Goal: Task Accomplishment & Management: Use online tool/utility

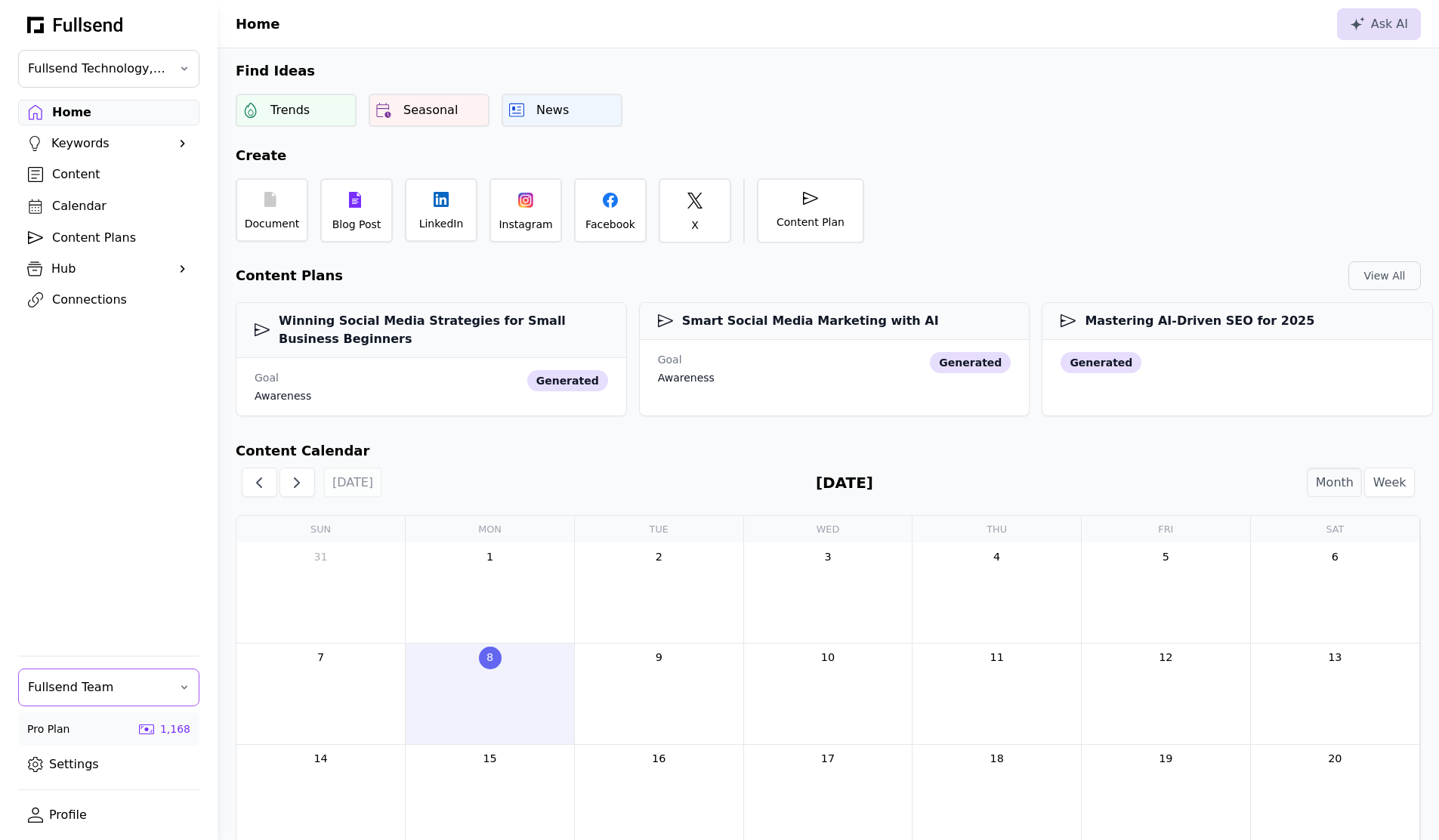
click at [127, 698] on button "Fullsend Team" at bounding box center [108, 687] width 181 height 38
click at [81, 784] on div "[PERSON_NAME]'s Personal Team" at bounding box center [109, 788] width 180 height 30
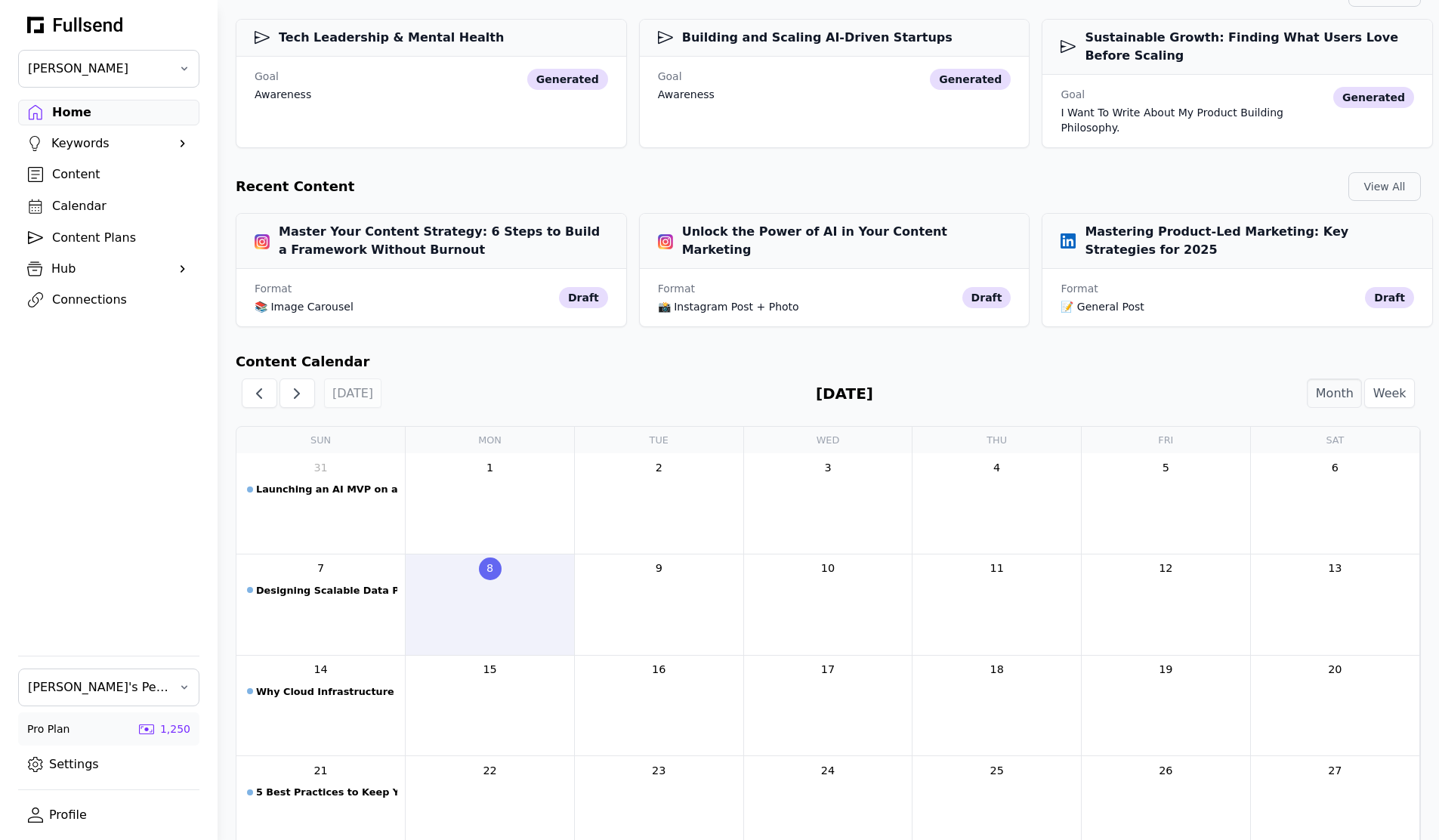
scroll to position [508, 0]
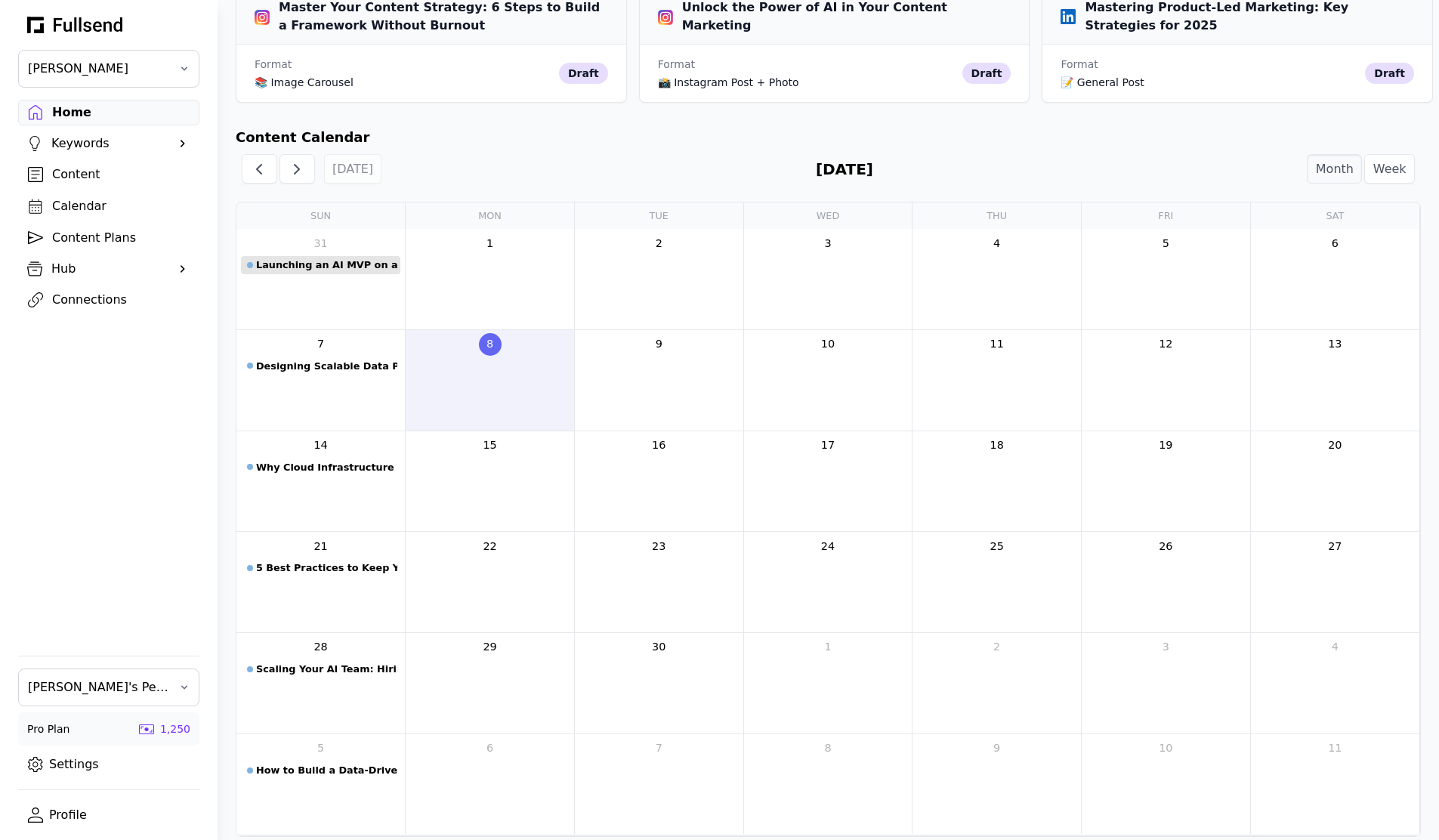
click at [324, 258] on div "Launching an AI MVP on a Shoestring Budget" at bounding box center [327, 265] width 141 height 15
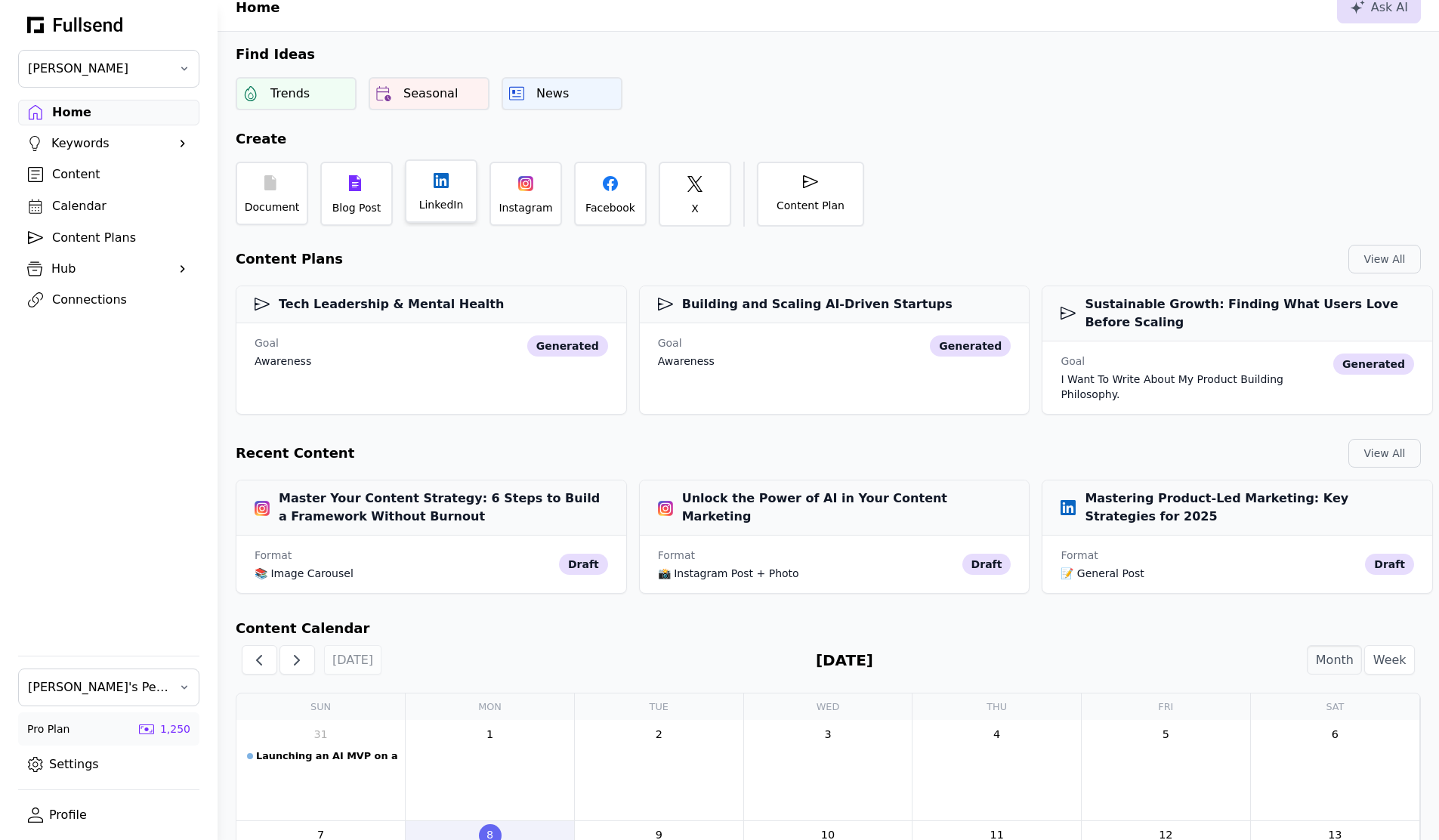
click at [434, 210] on div "LinkedIn" at bounding box center [441, 205] width 44 height 15
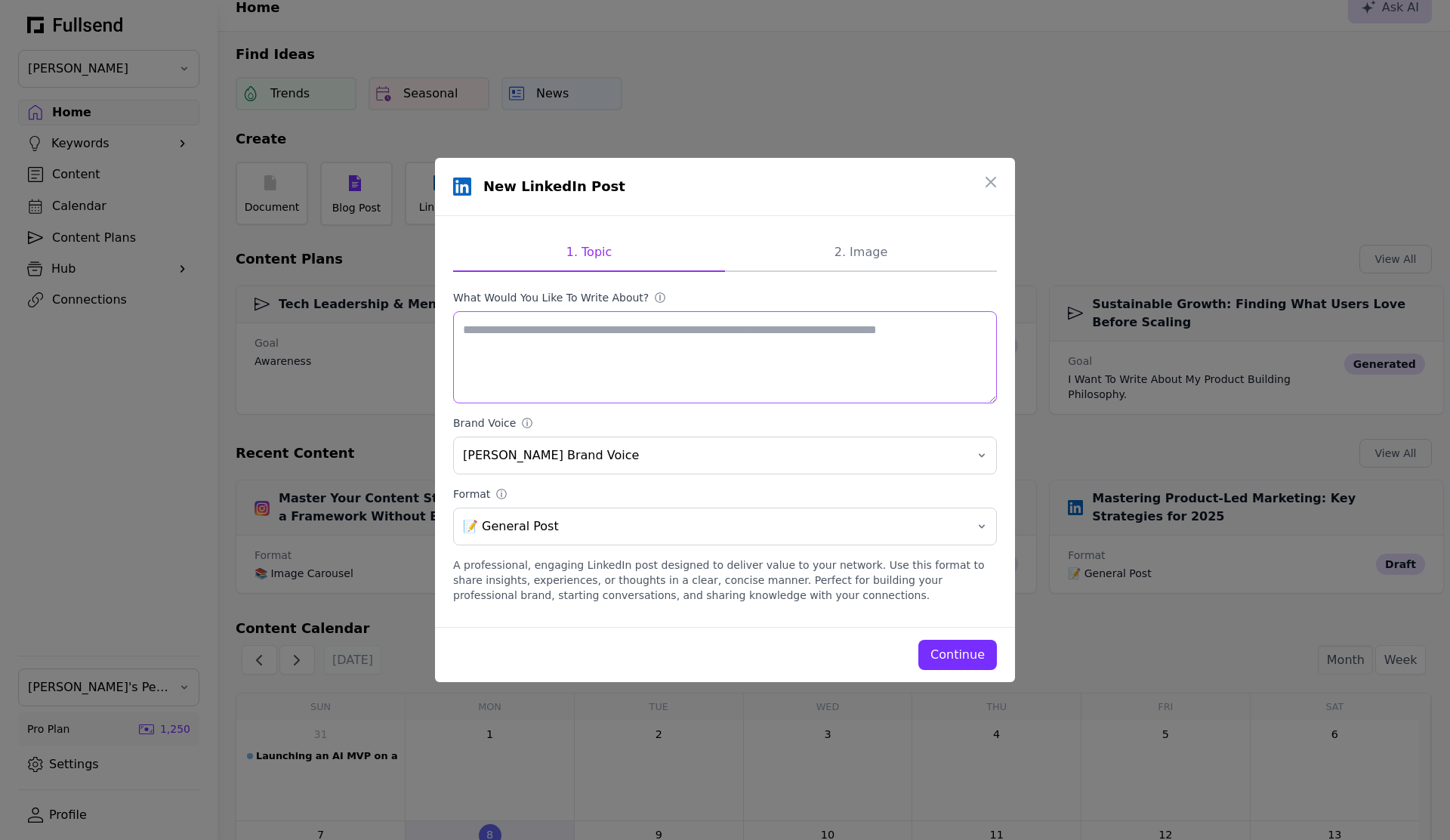
click at [670, 341] on textarea "What would you like to write about? ⓘ" at bounding box center [725, 357] width 544 height 93
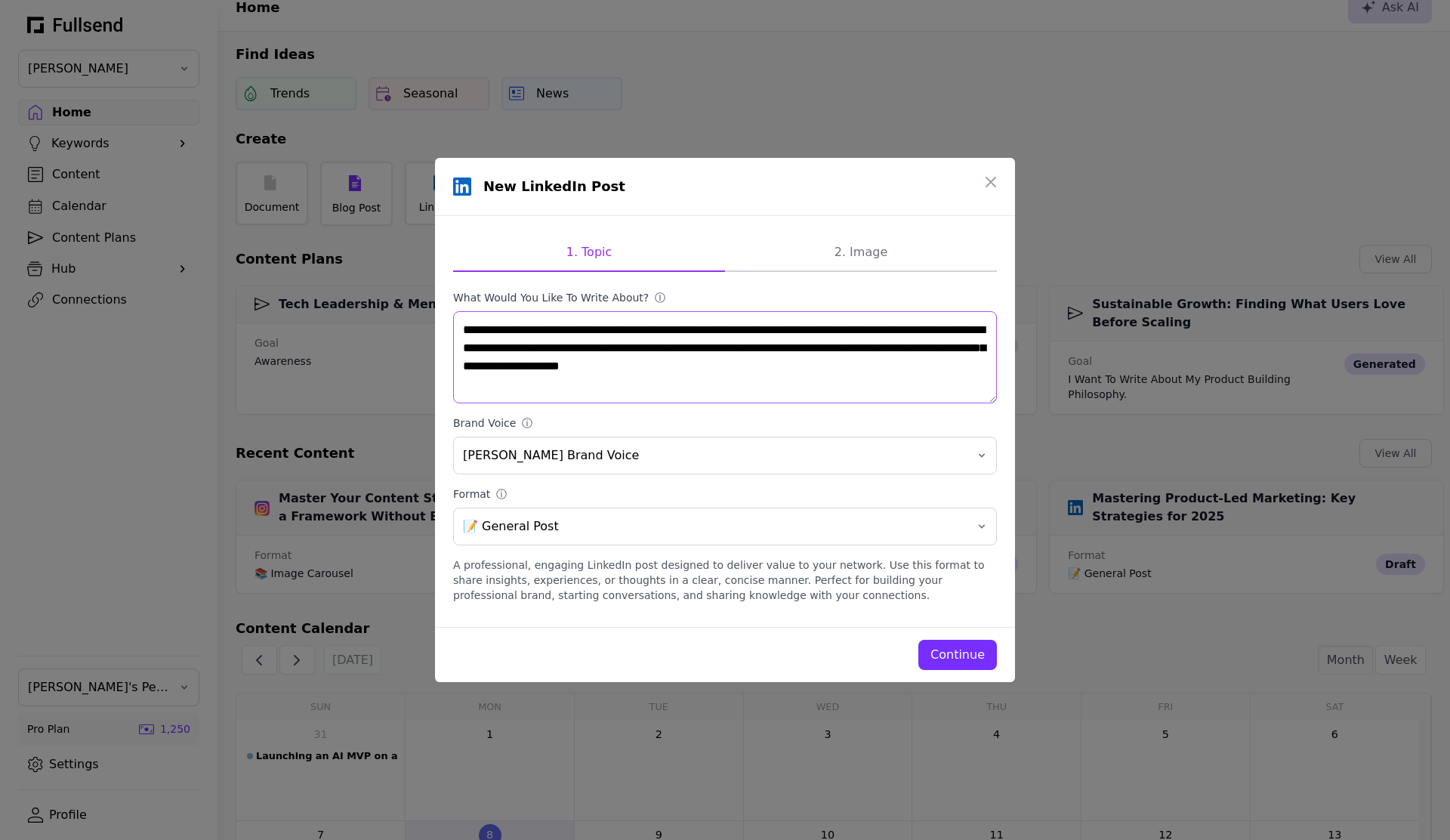
type textarea "**********"
click at [970, 658] on div "Continue" at bounding box center [957, 655] width 54 height 18
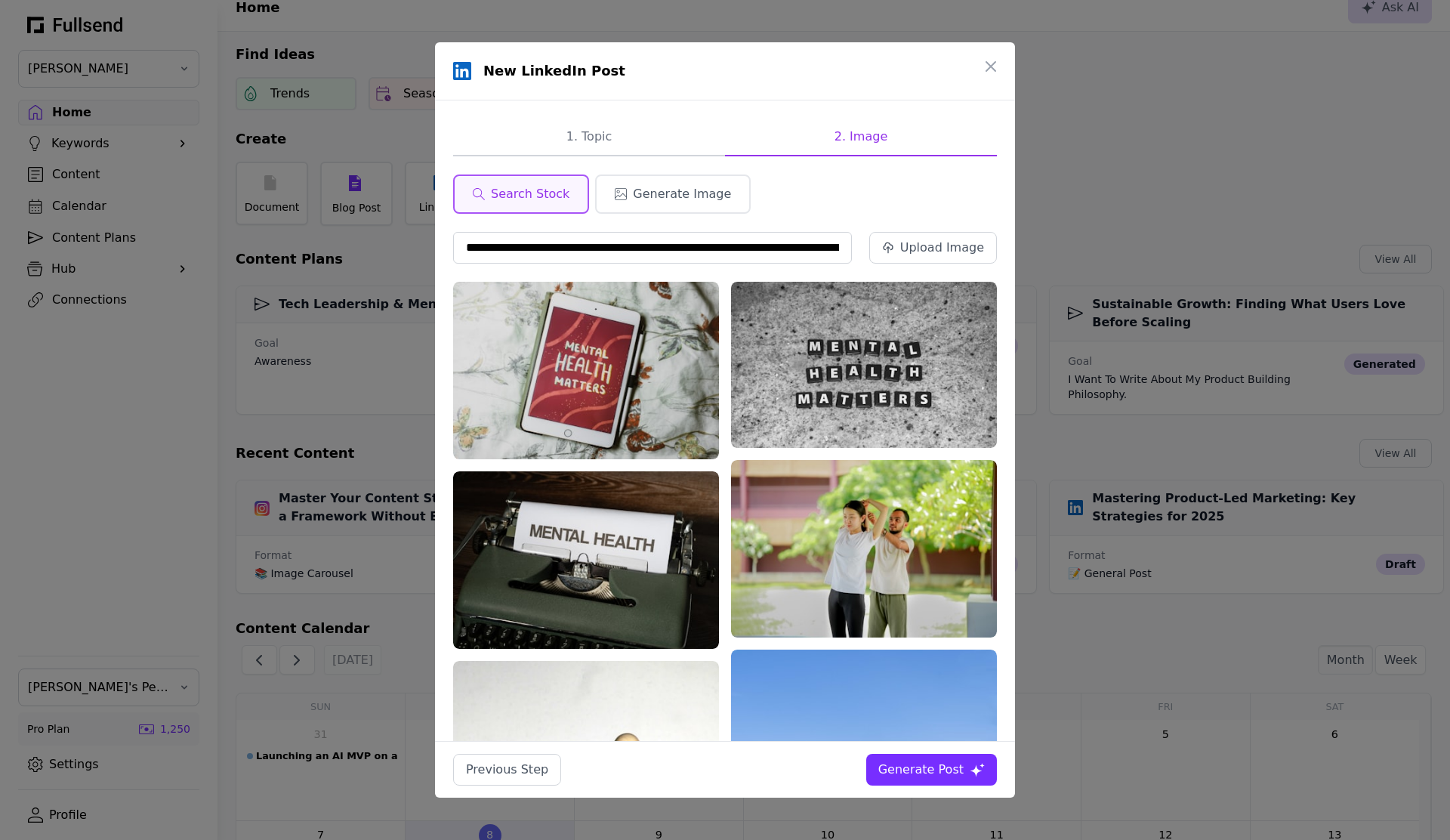
click at [967, 771] on div "Generate Post" at bounding box center [932, 770] width 106 height 18
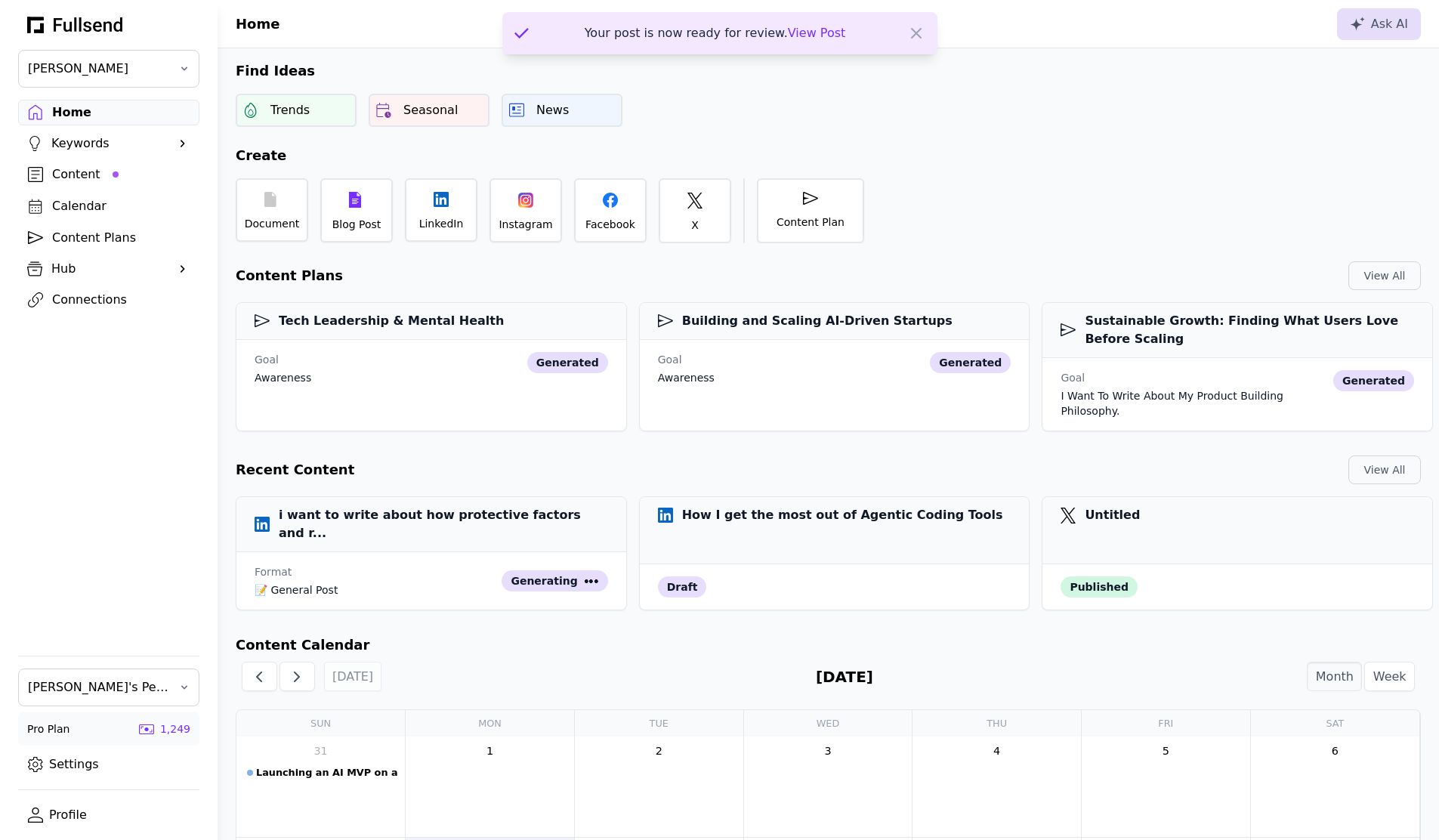
click at [739, 37] on div "Your post is now ready for review. View Post" at bounding box center [715, 34] width 261 height 18
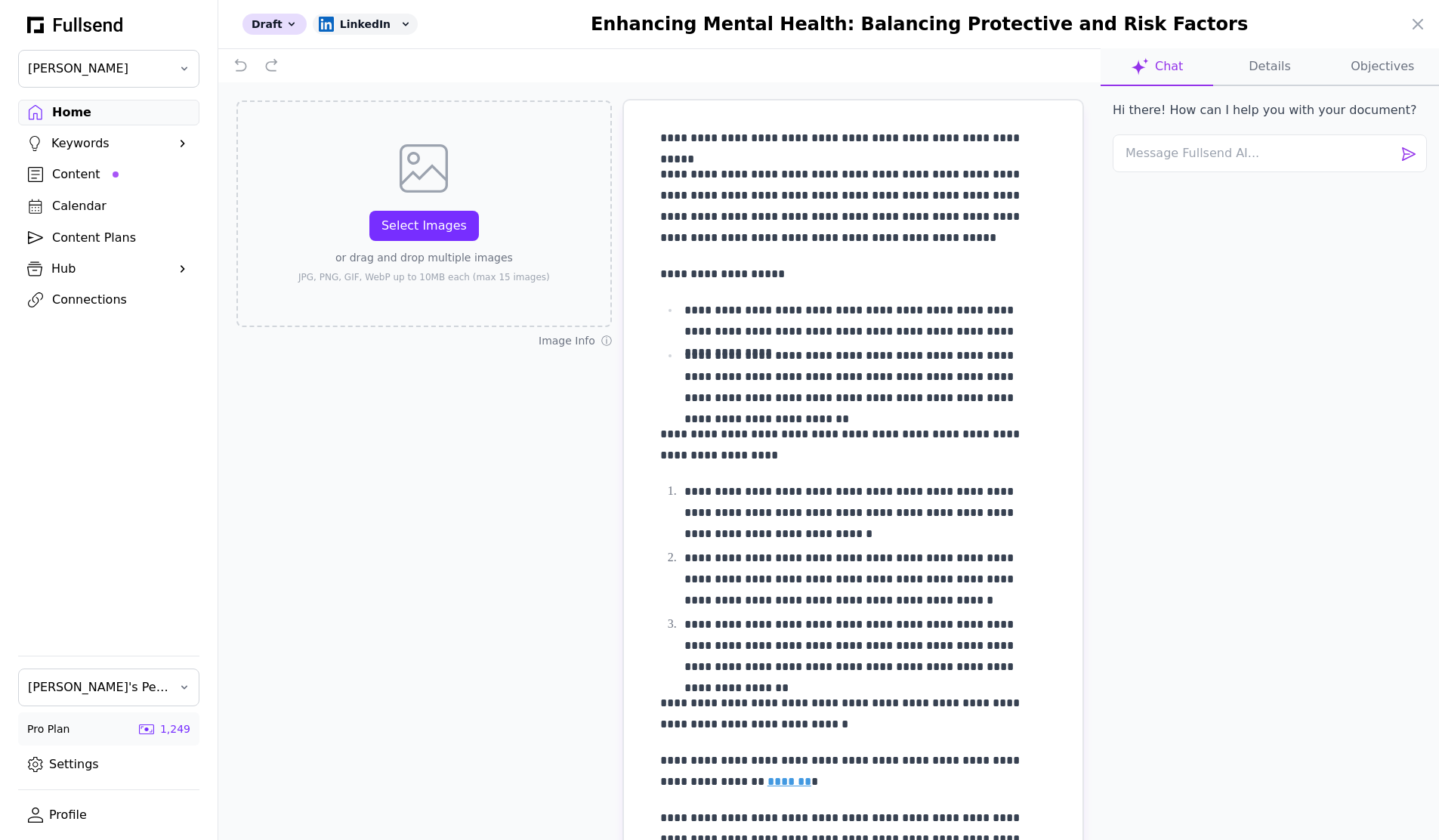
scroll to position [254, 0]
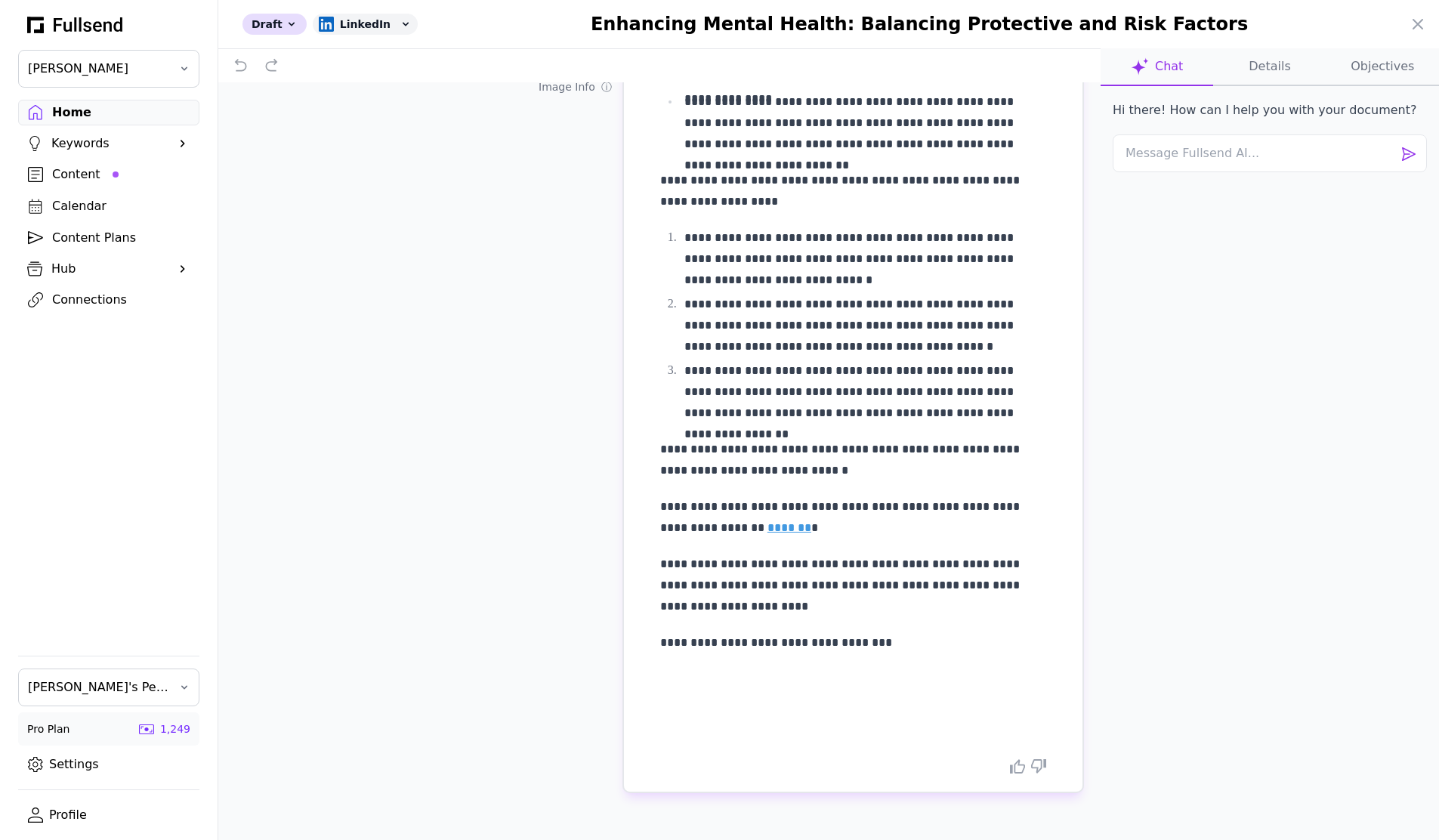
click at [910, 680] on p at bounding box center [853, 699] width 386 height 63
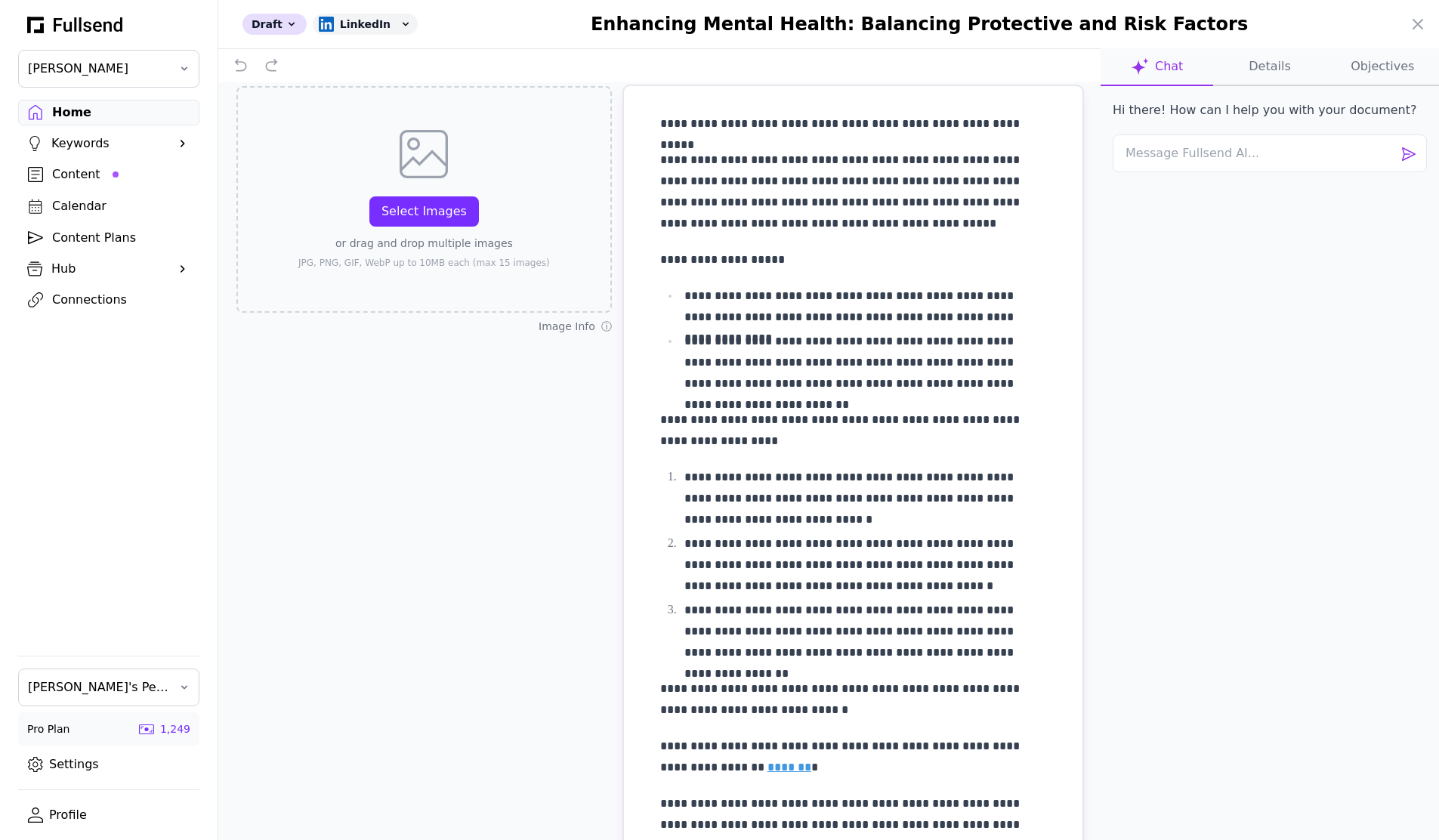
scroll to position [0, 0]
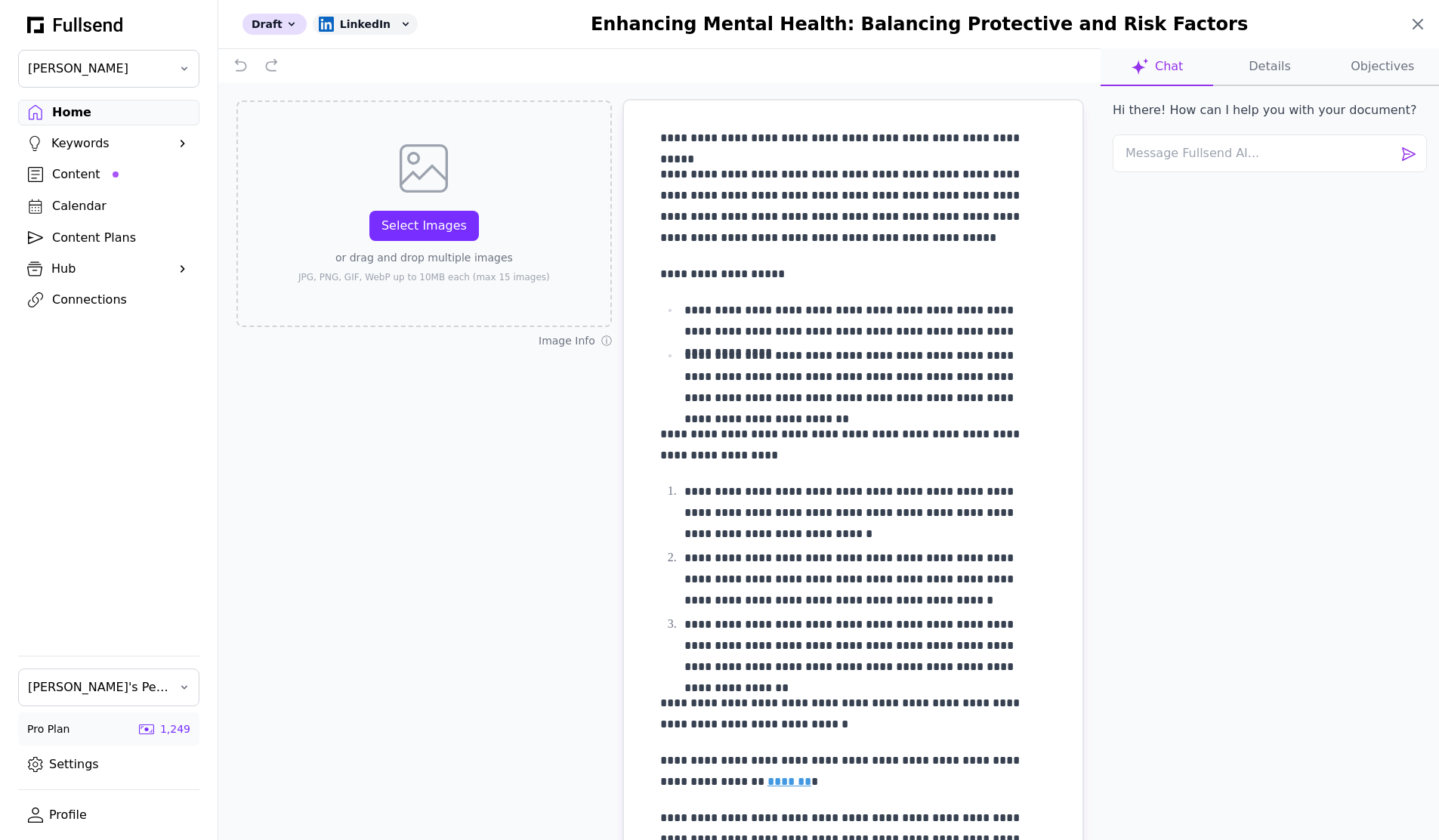
click at [1411, 19] on icon at bounding box center [1418, 24] width 18 height 18
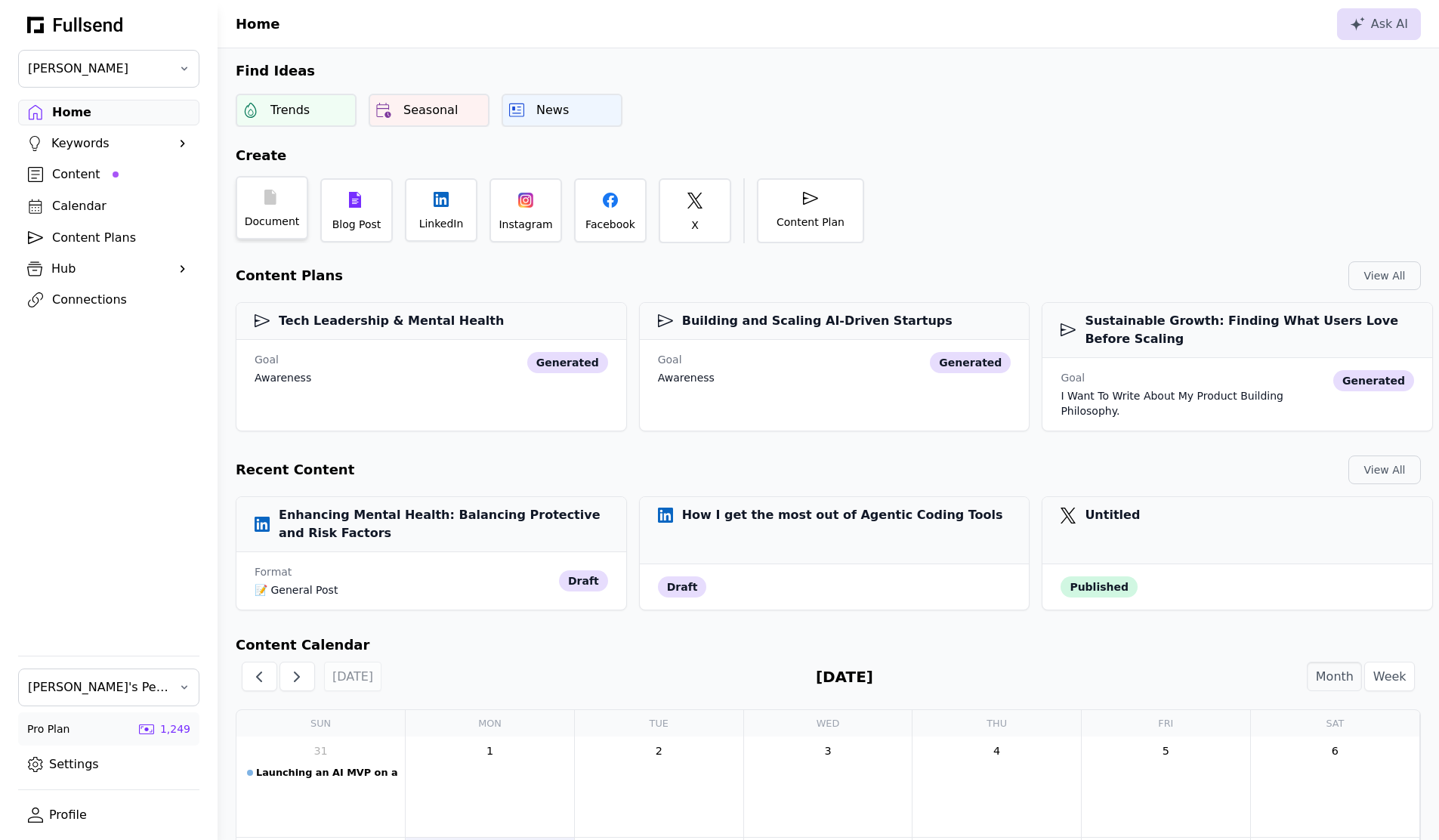
click at [284, 208] on div "Document" at bounding box center [272, 207] width 73 height 63
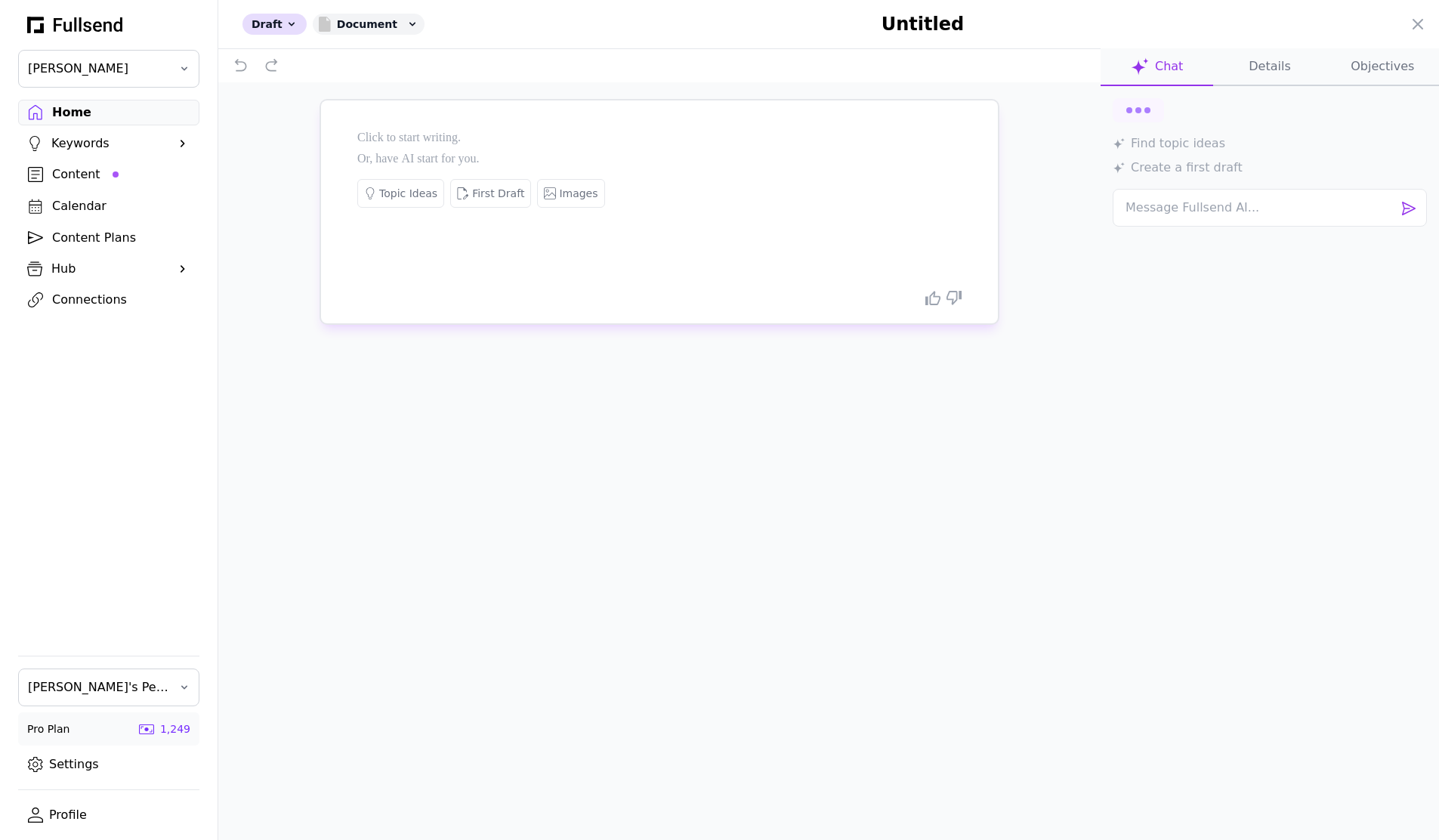
click at [565, 151] on div at bounding box center [659, 203] width 604 height 151
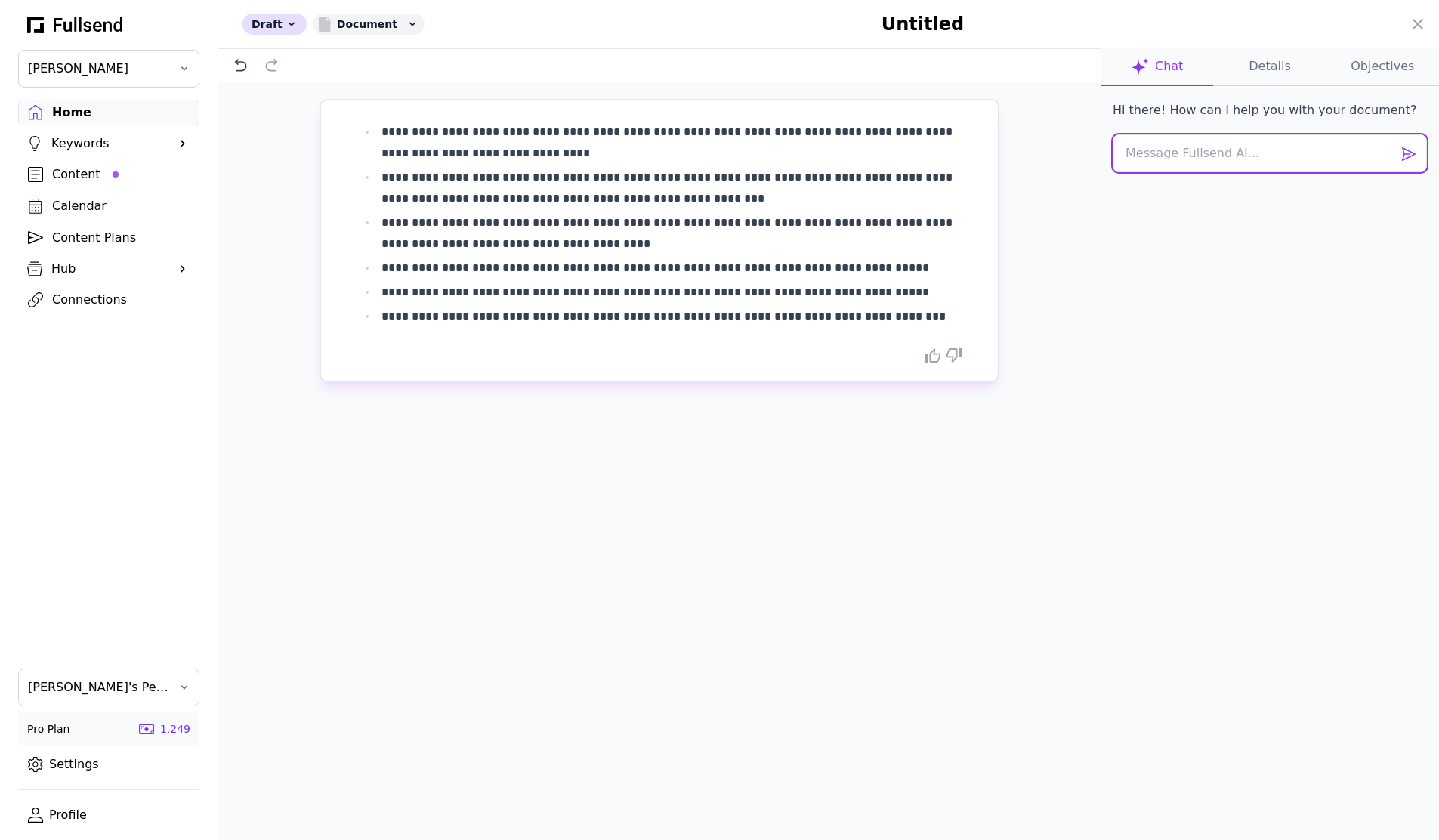
click at [1188, 169] on textarea at bounding box center [1270, 153] width 314 height 38
type textarea "please help me shape this into a linkedin post"
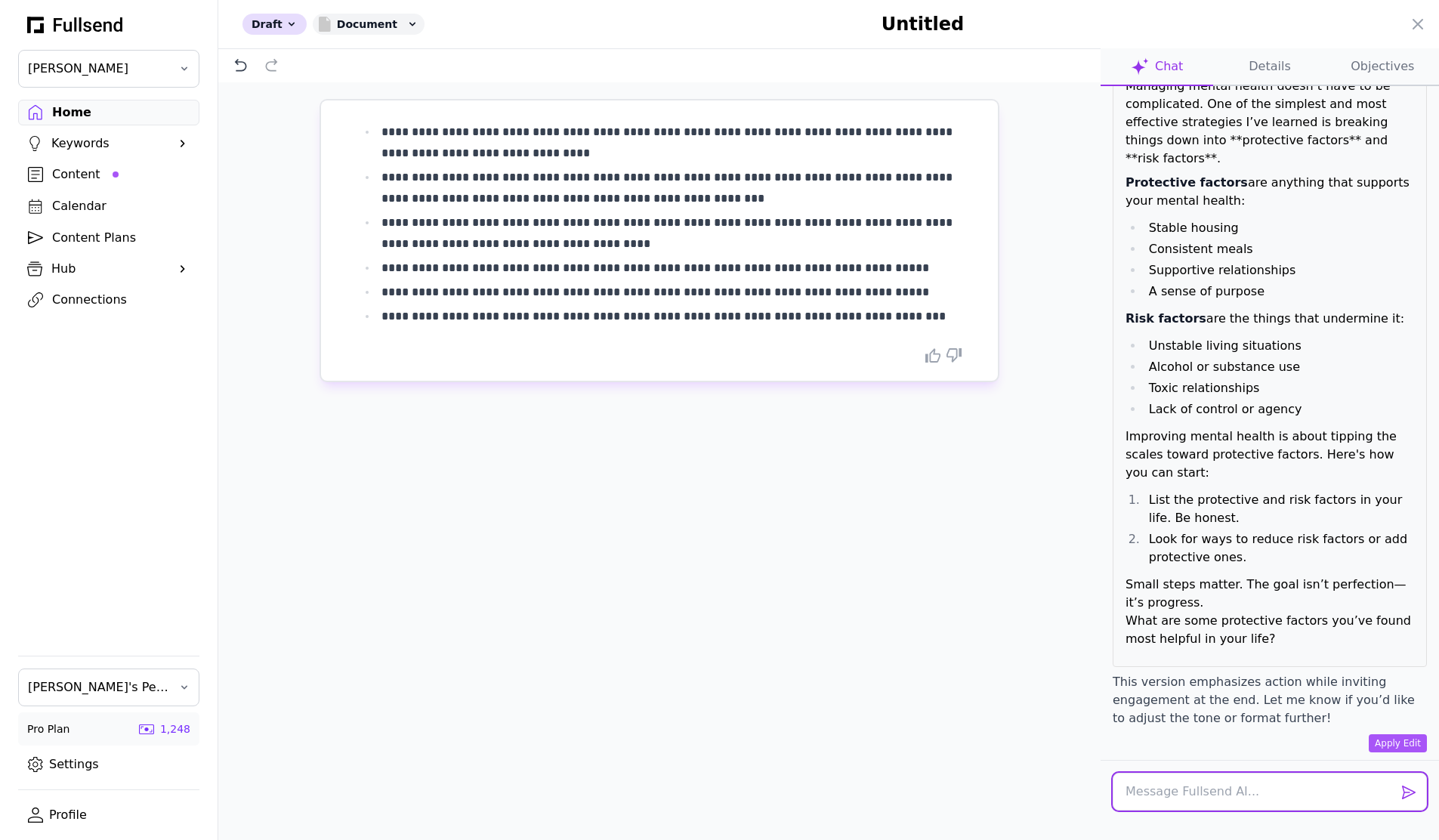
scroll to position [196, 0]
click at [1380, 740] on button "Apply Edit" at bounding box center [1397, 742] width 58 height 18
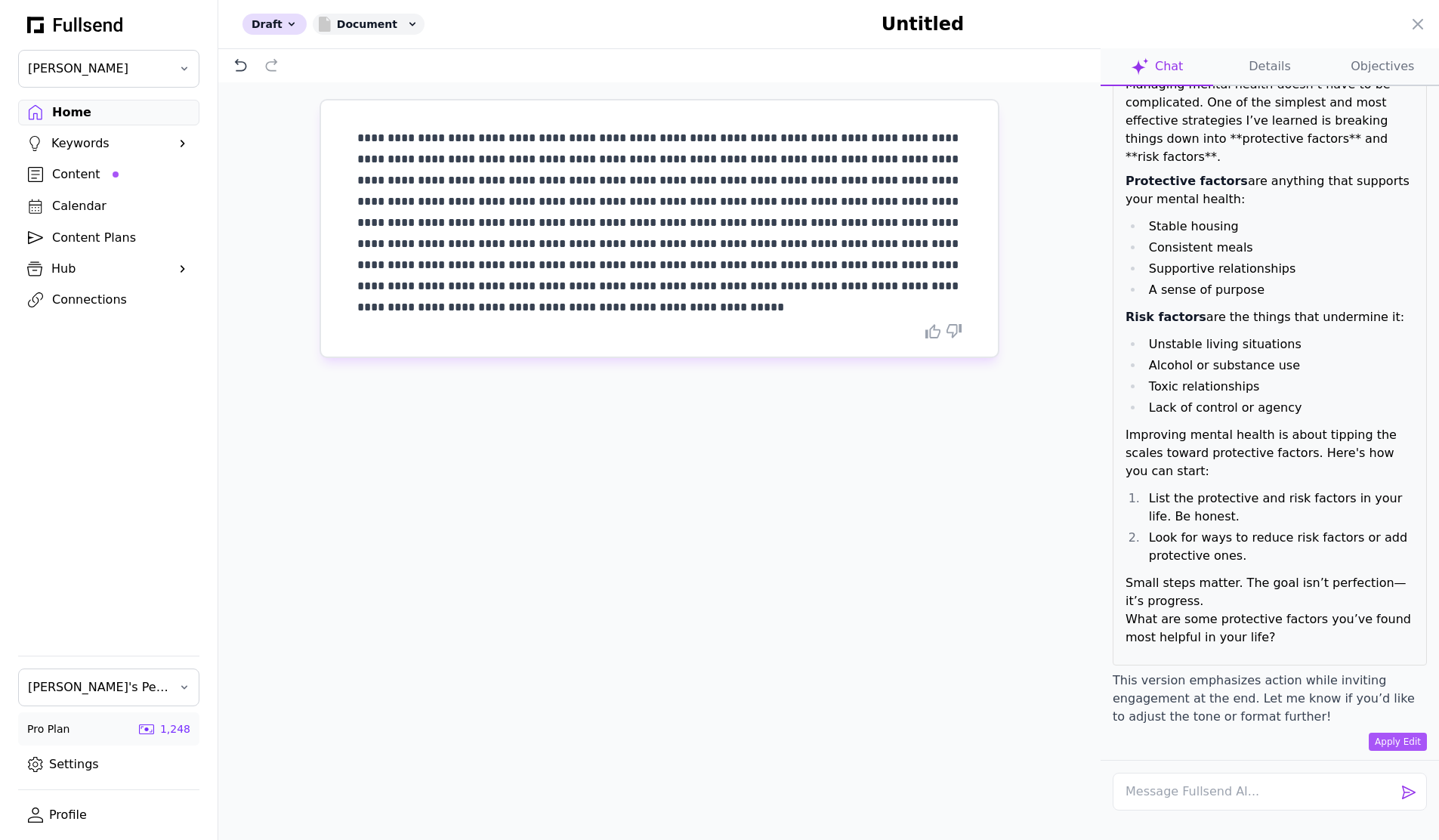
click at [846, 259] on p "**********" at bounding box center [659, 212] width 604 height 169
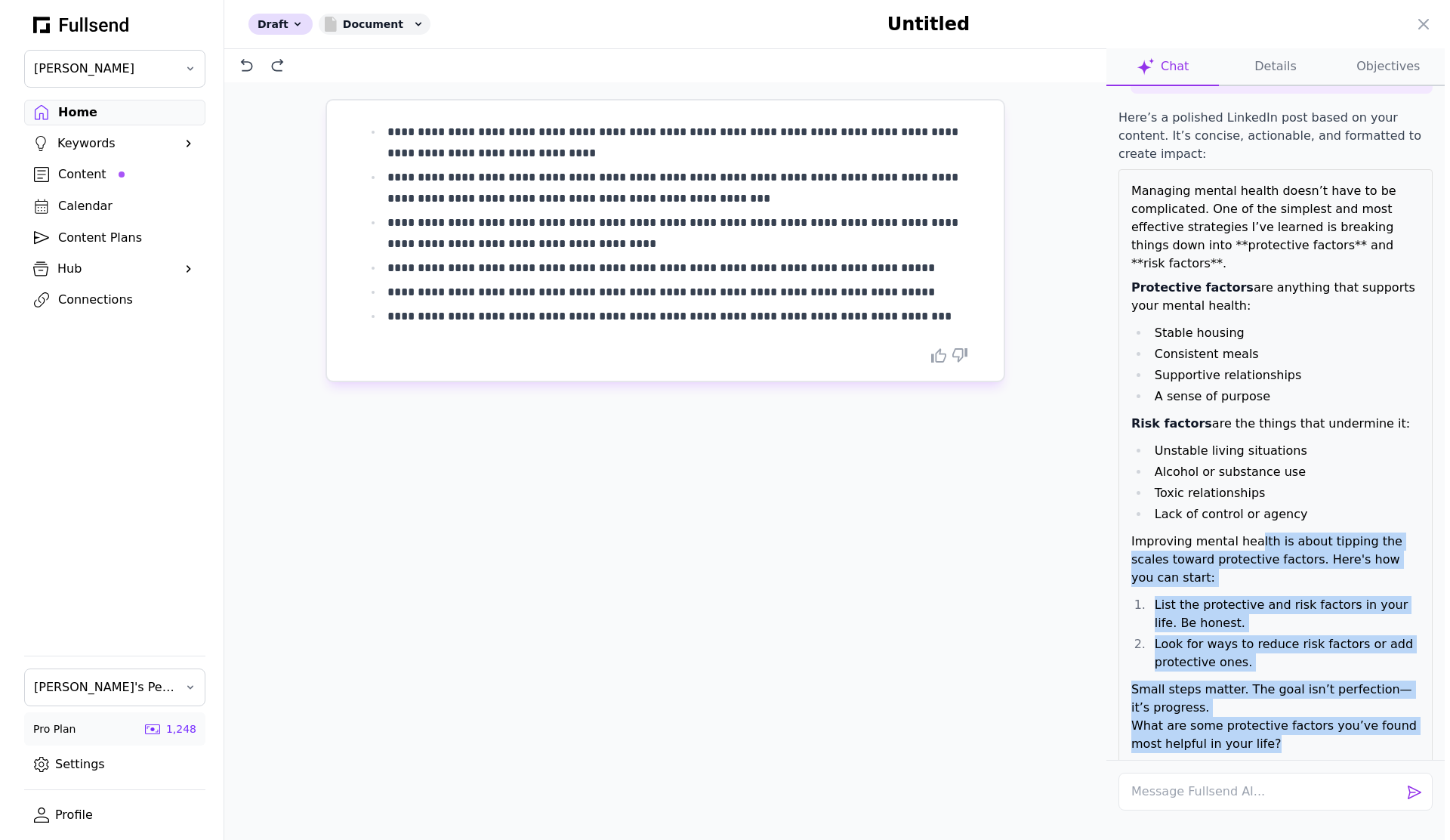
scroll to position [86, 0]
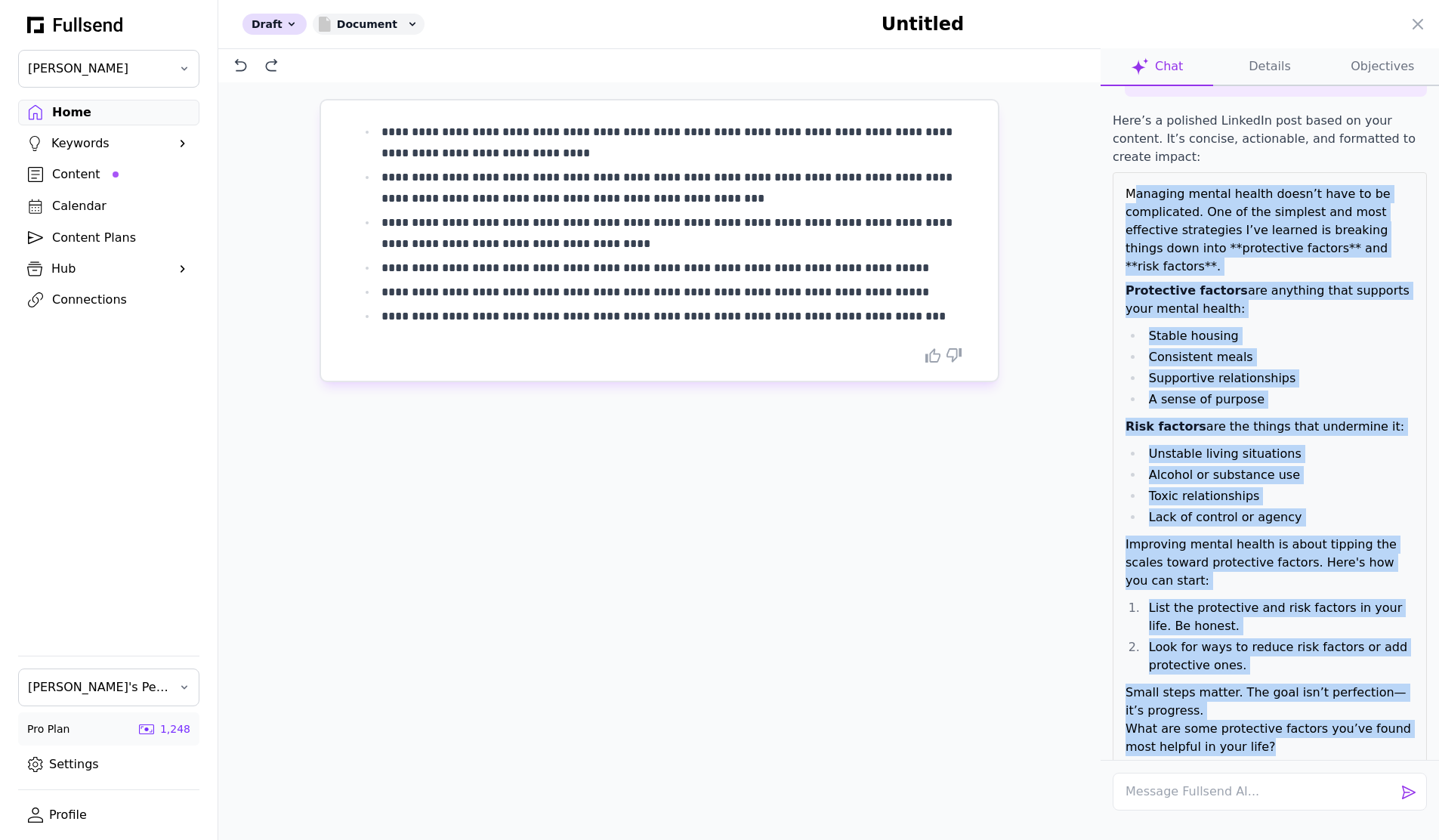
drag, startPoint x: 1269, startPoint y: 632, endPoint x: 1124, endPoint y: 196, distance: 459.5
click at [1124, 196] on div "Managing mental health doesn’t have to be complicated. One of the simplest and …" at bounding box center [1270, 473] width 314 height 603
copy div "Managing mental health doesn’t have to be complicated. One of the simplest and …"
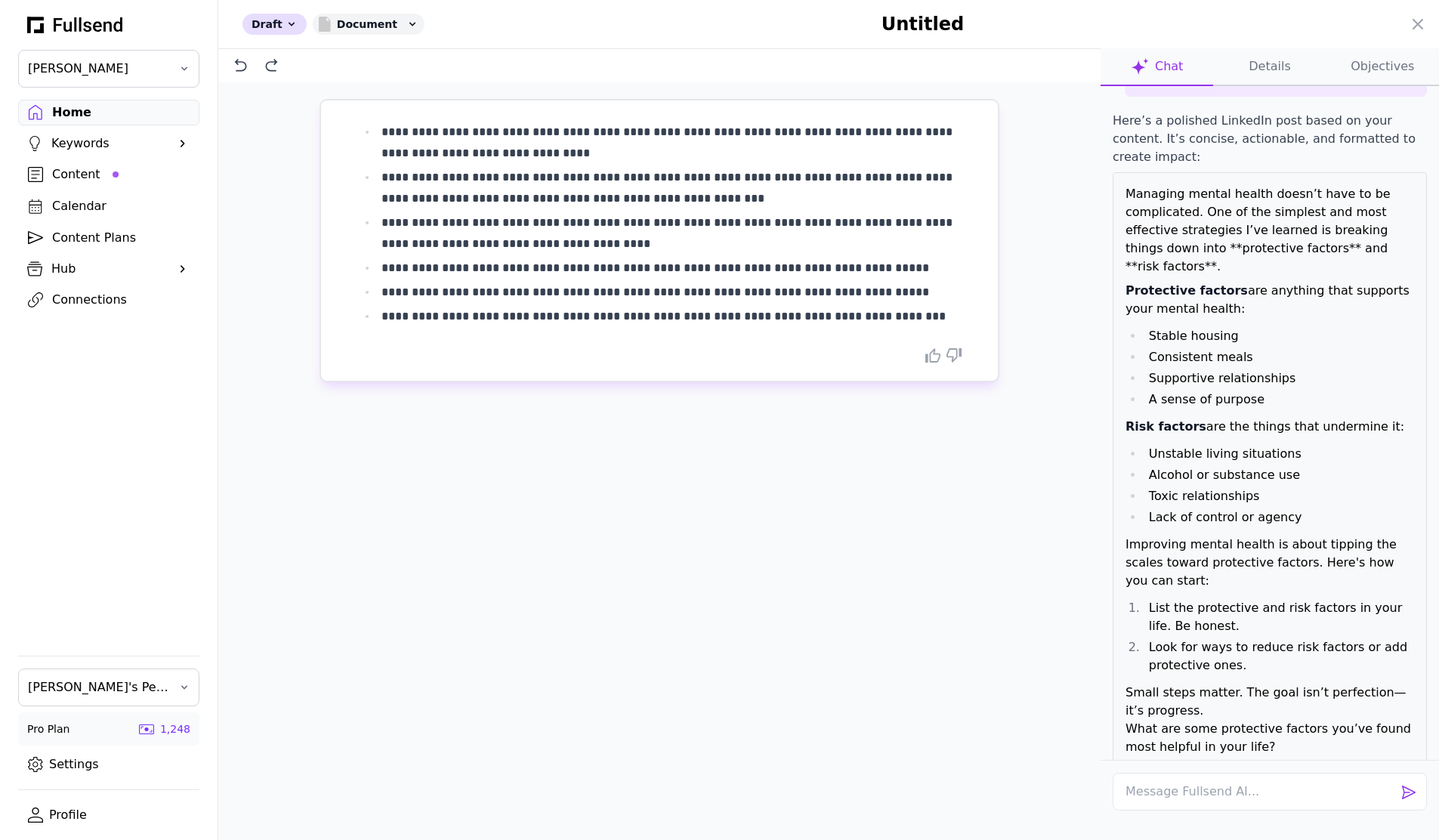
click at [459, 230] on p "**********" at bounding box center [672, 233] width 580 height 43
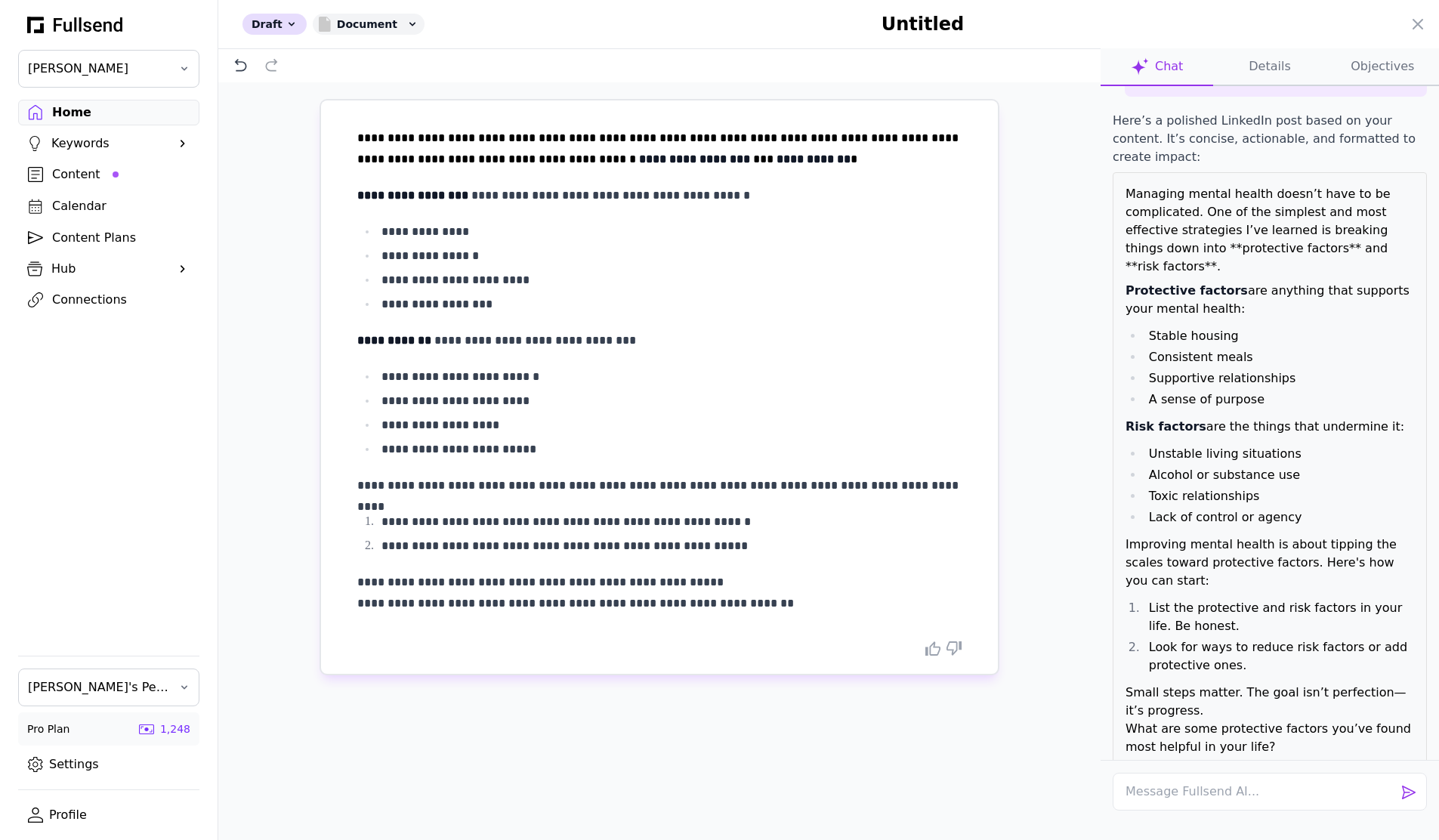
click at [559, 179] on div "**********" at bounding box center [659, 371] width 604 height 486
click at [925, 25] on h1 "Untitled" at bounding box center [922, 25] width 779 height 25
type input "**********"
click at [1063, 207] on div "**********" at bounding box center [659, 485] width 882 height 806
click at [1423, 22] on icon at bounding box center [1418, 24] width 18 height 18
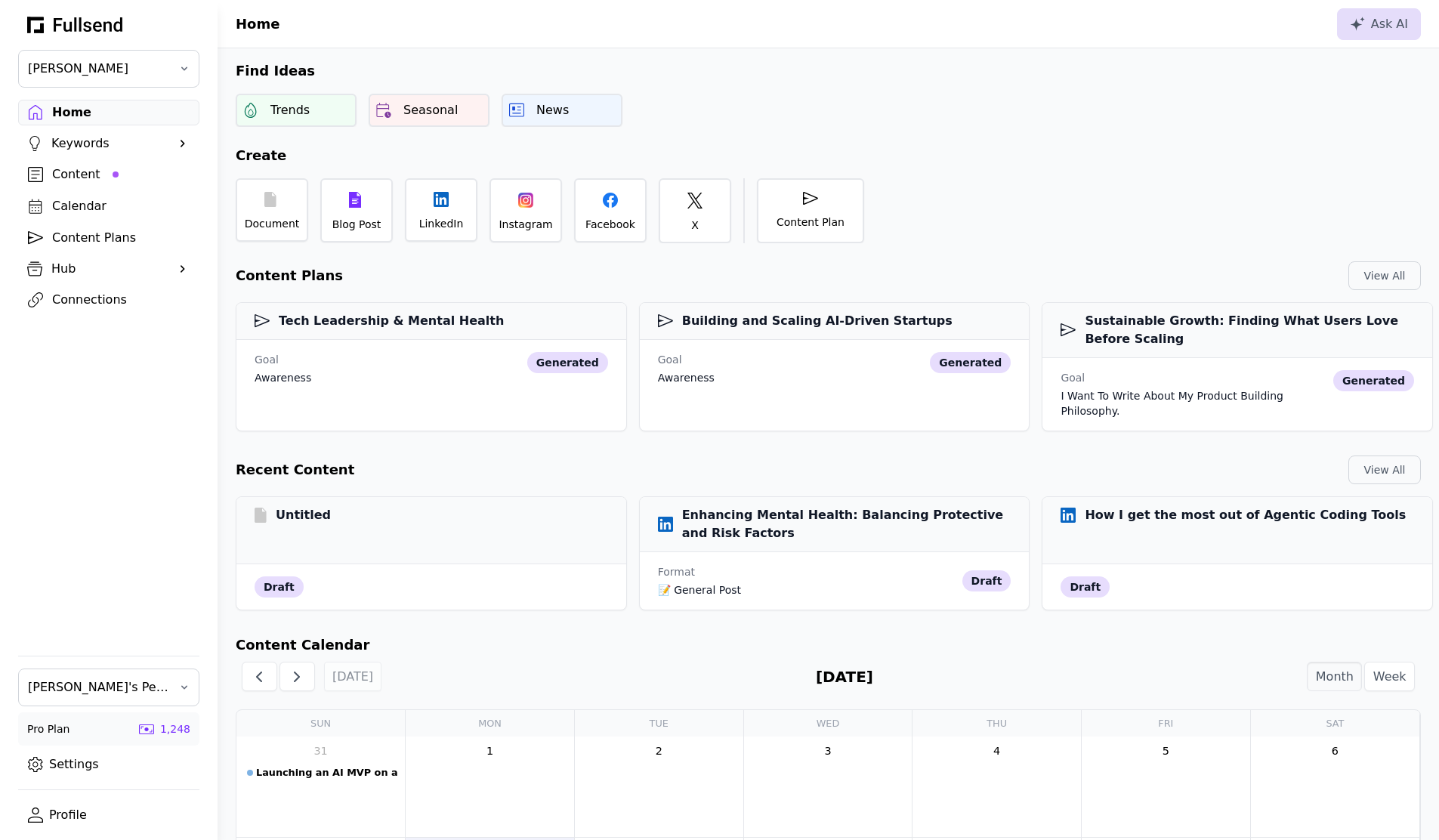
click at [76, 170] on div "Content" at bounding box center [121, 174] width 138 height 18
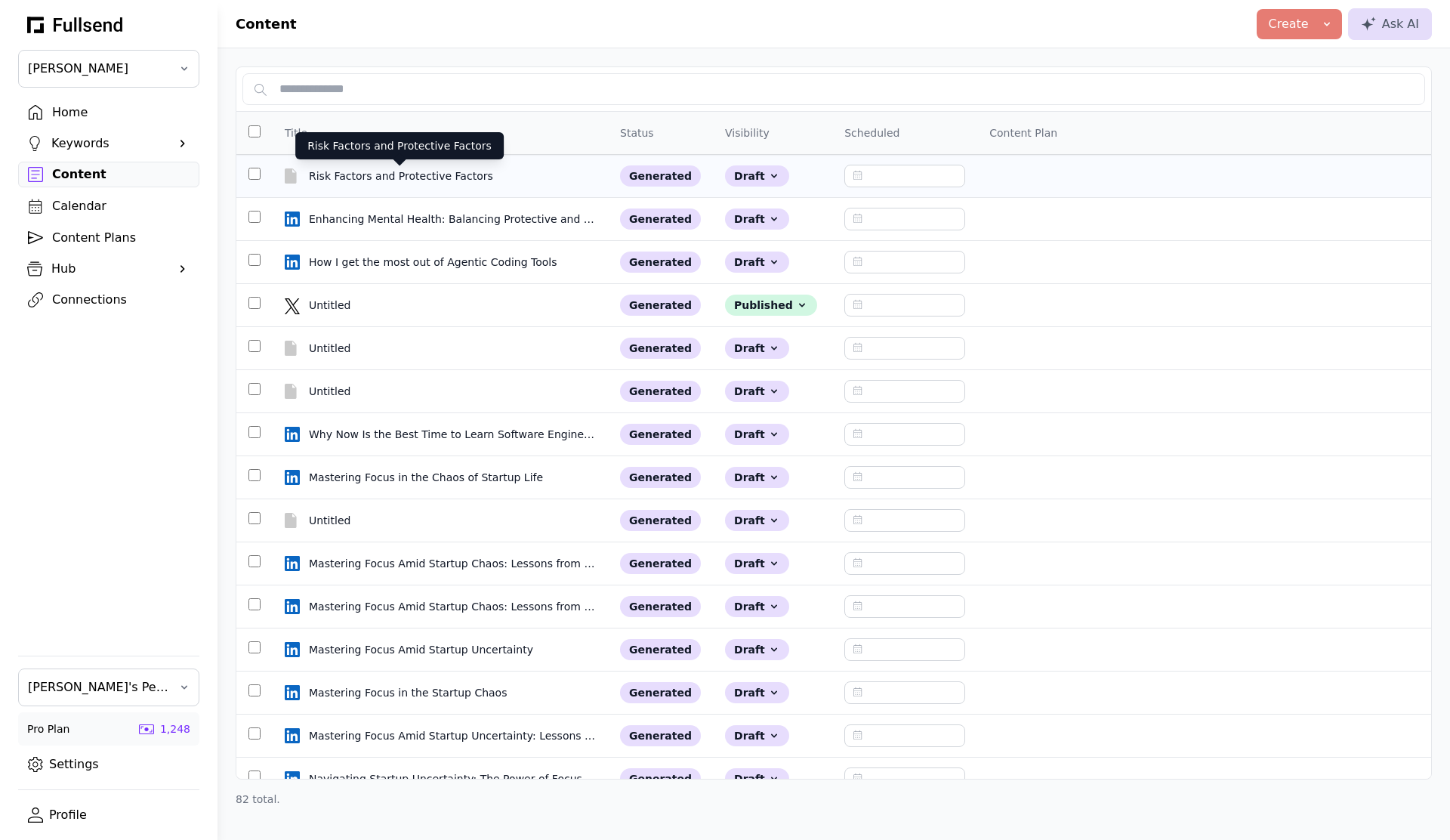
click at [388, 172] on div "Risk Factors and Protective Factors" at bounding box center [402, 176] width 187 height 15
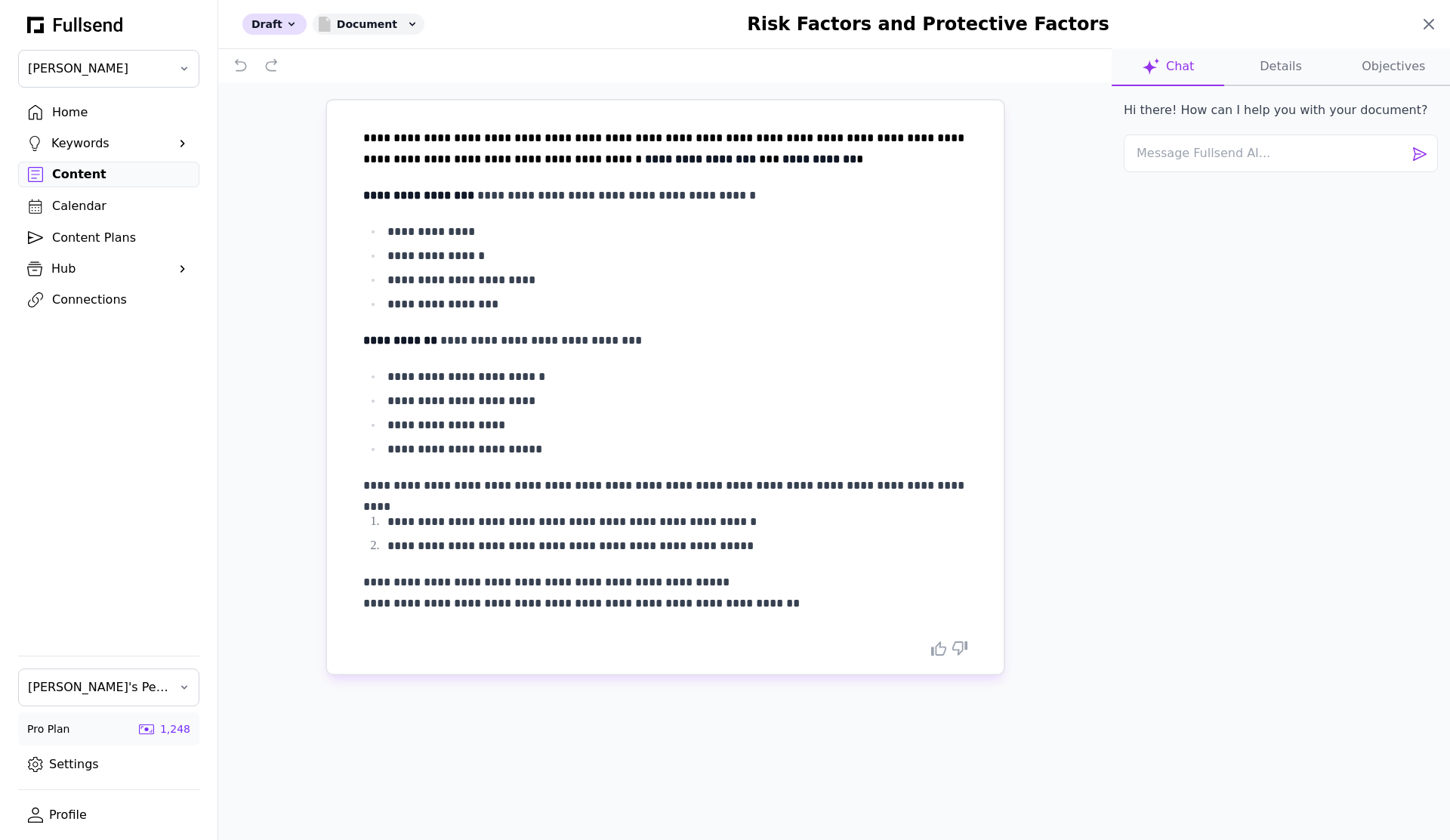
click at [1425, 18] on icon at bounding box center [1429, 24] width 18 height 18
